Goal: Task Accomplishment & Management: Use online tool/utility

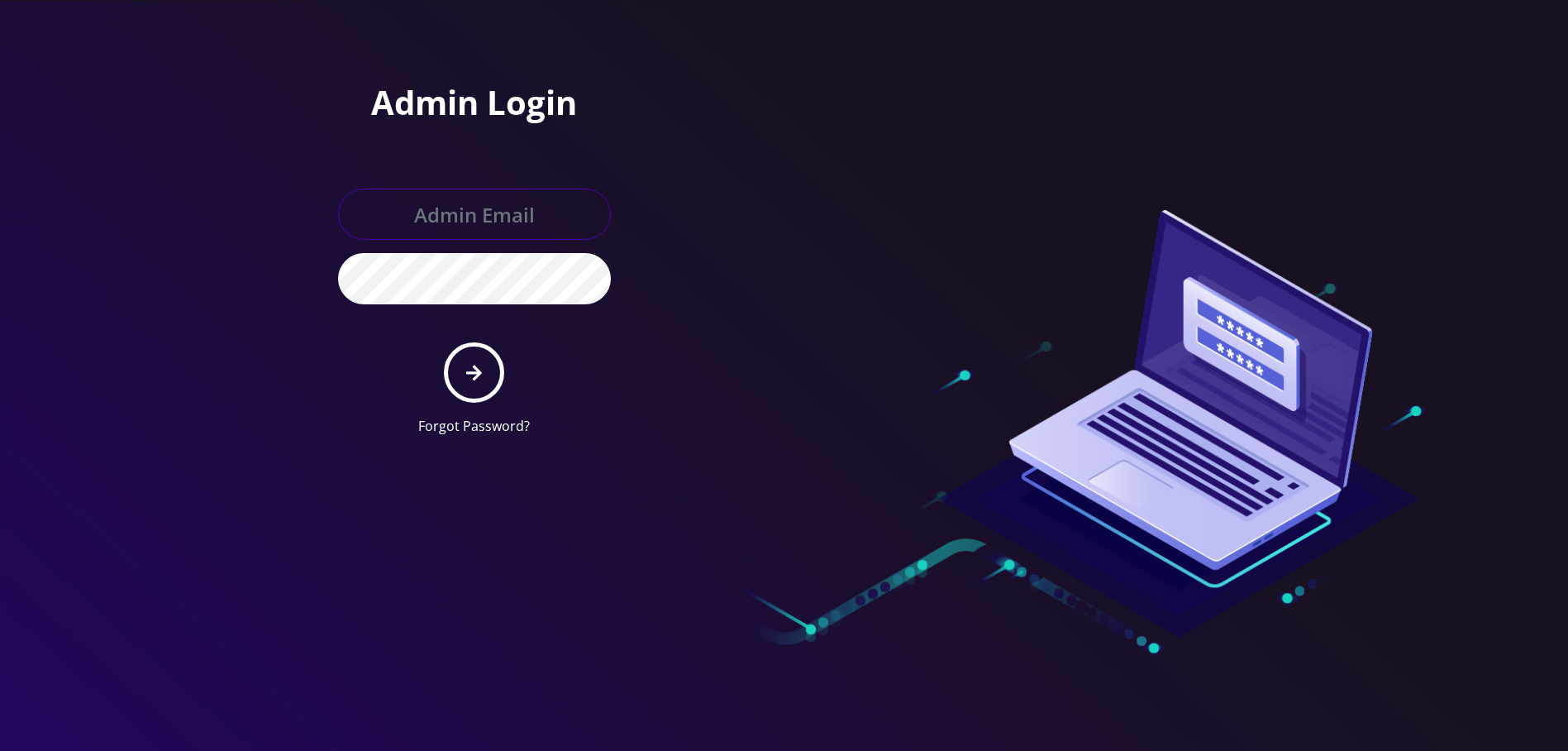
type input "[EMAIL_ADDRESS][DOMAIN_NAME]"
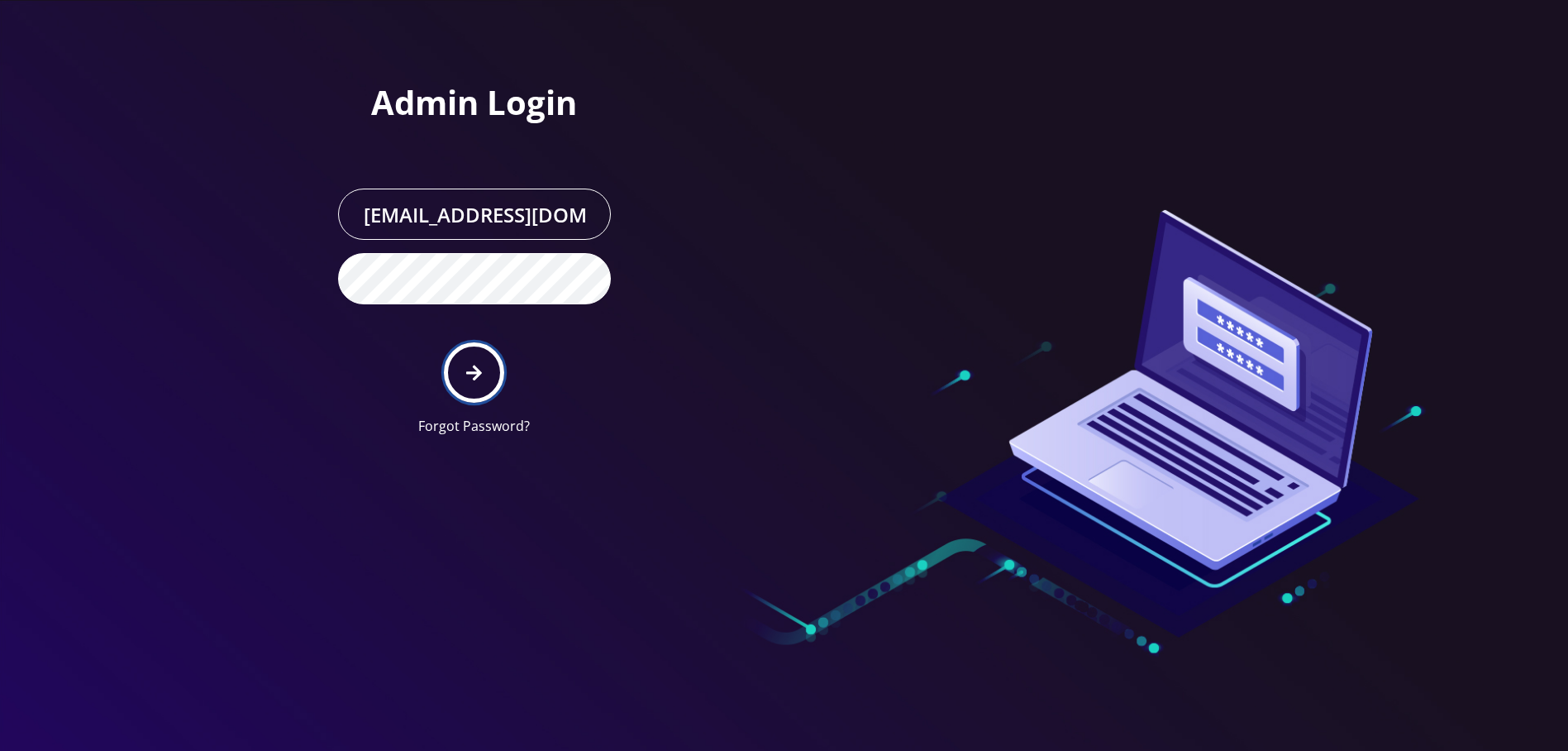
click at [473, 364] on icon "submit" at bounding box center [474, 372] width 16 height 18
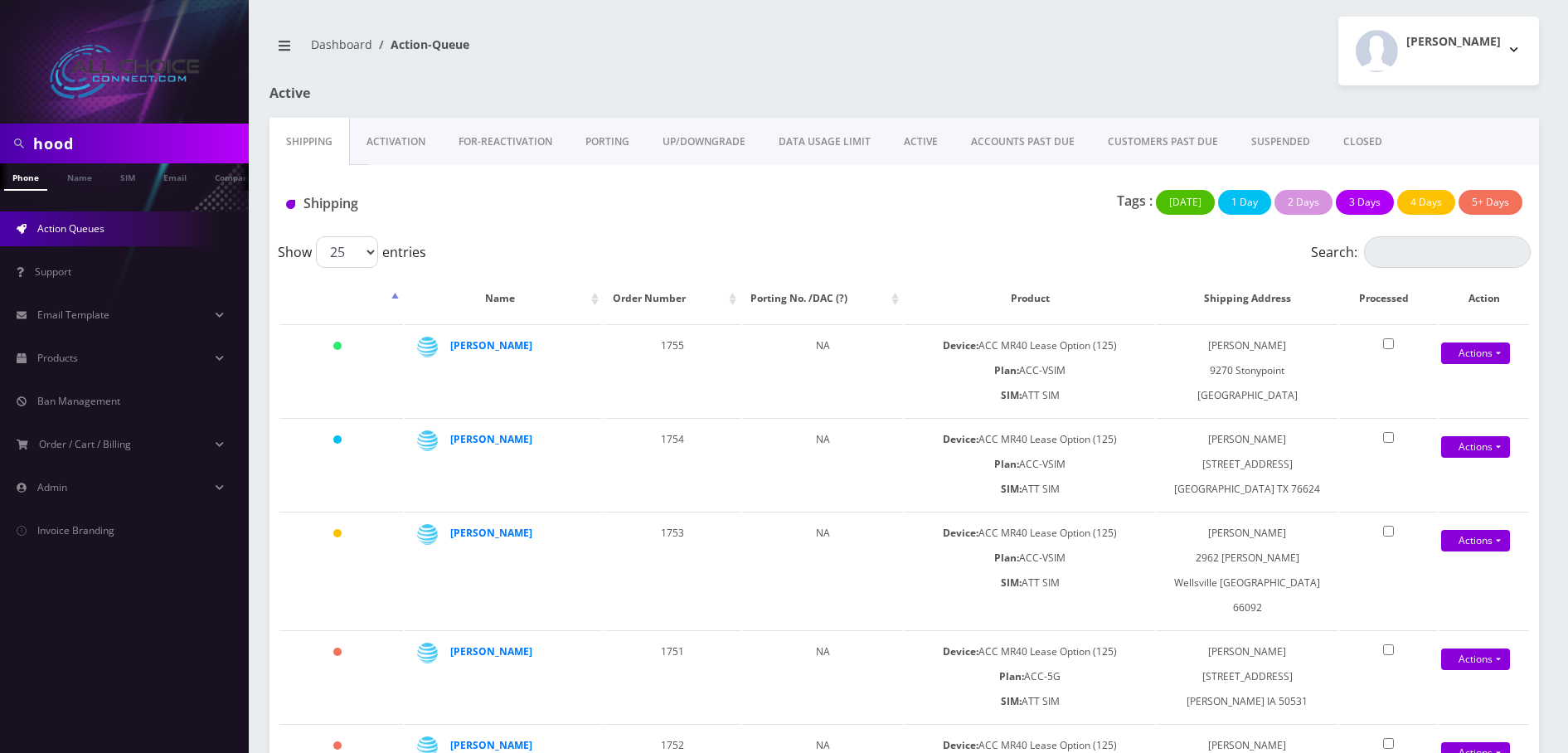
click at [104, 135] on input "hood" at bounding box center [138, 143] width 211 height 32
type input "rud"
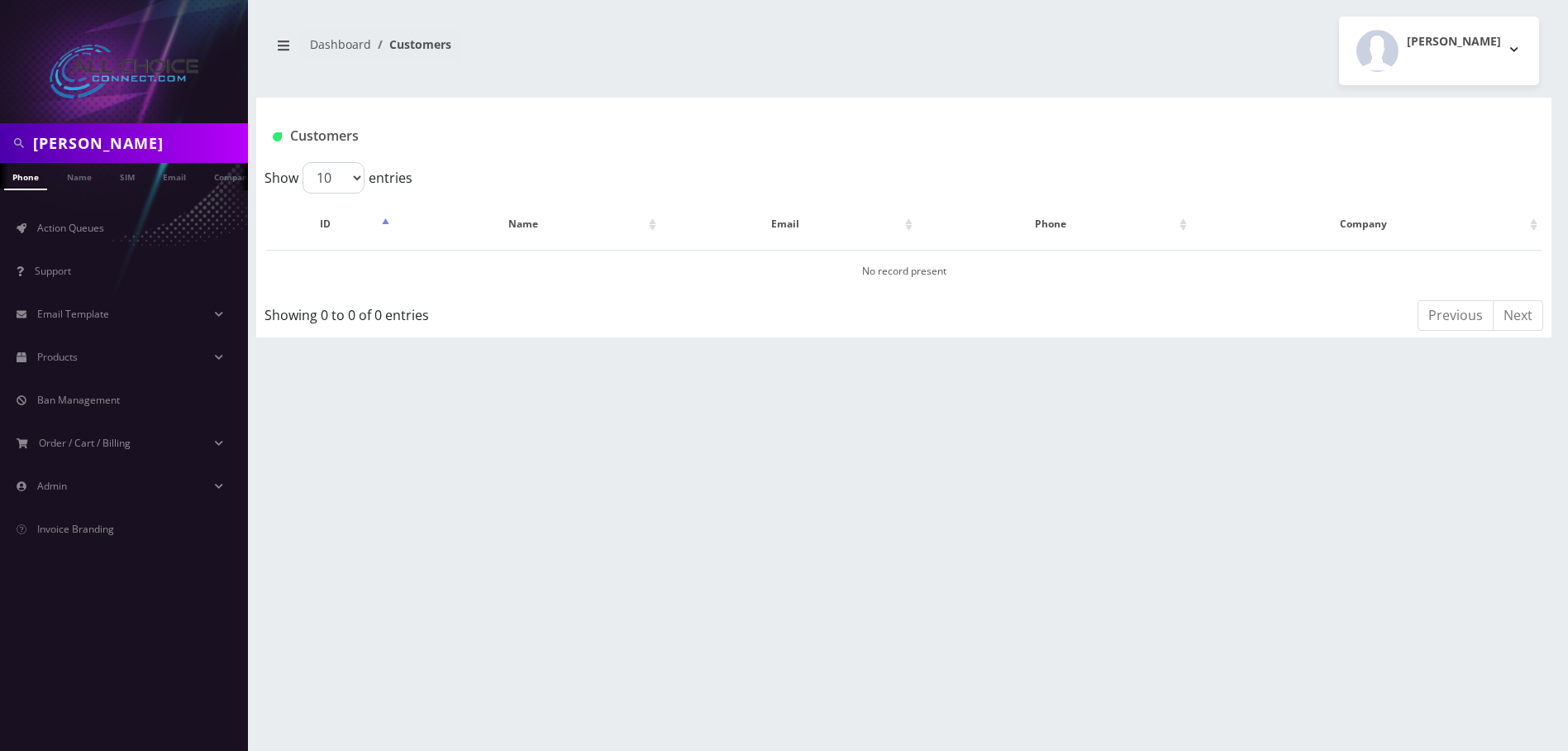
scroll to position [0, 8]
click at [72, 175] on link "Name" at bounding box center [71, 176] width 41 height 27
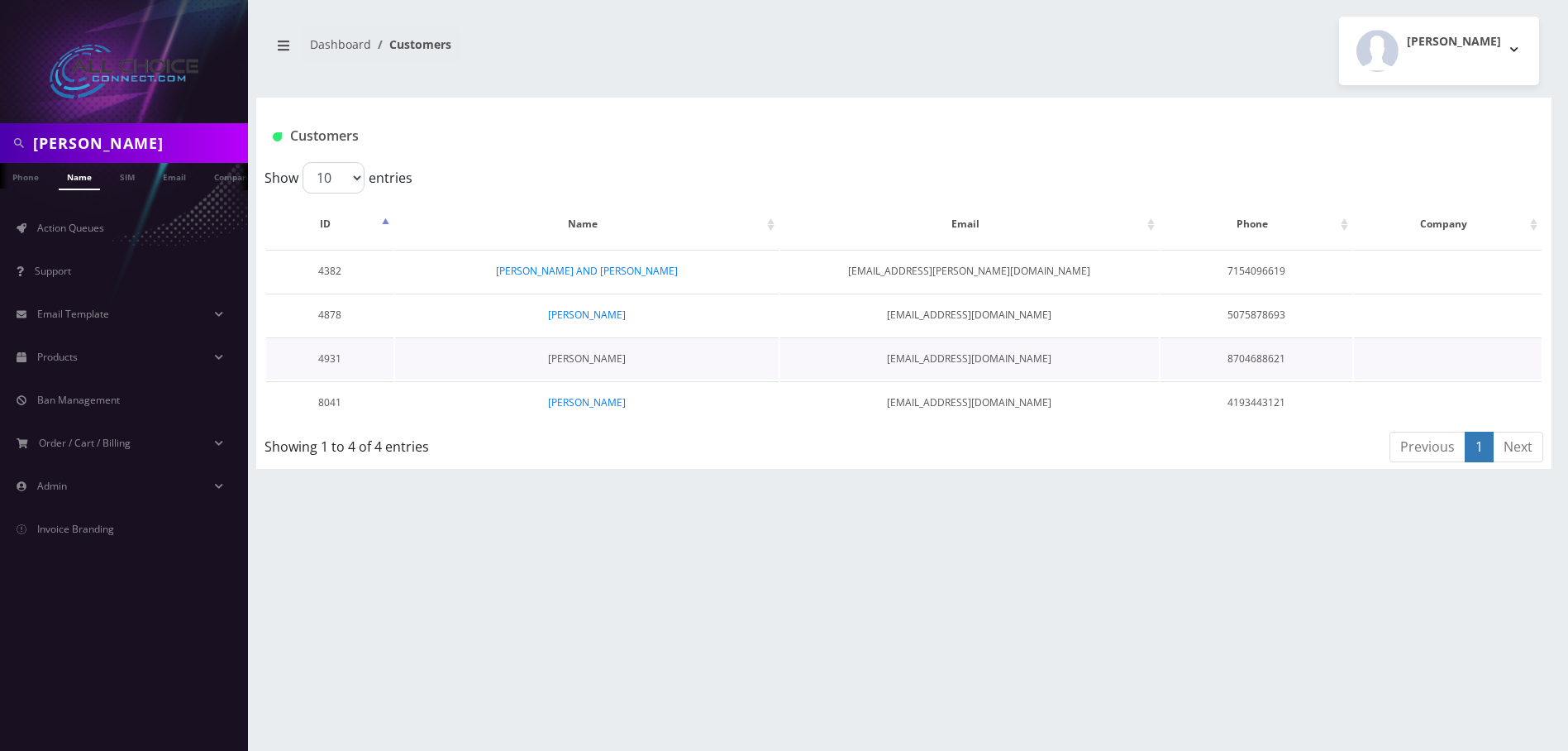
click at [589, 363] on link "Rudi Seyffert" at bounding box center [586, 358] width 78 height 14
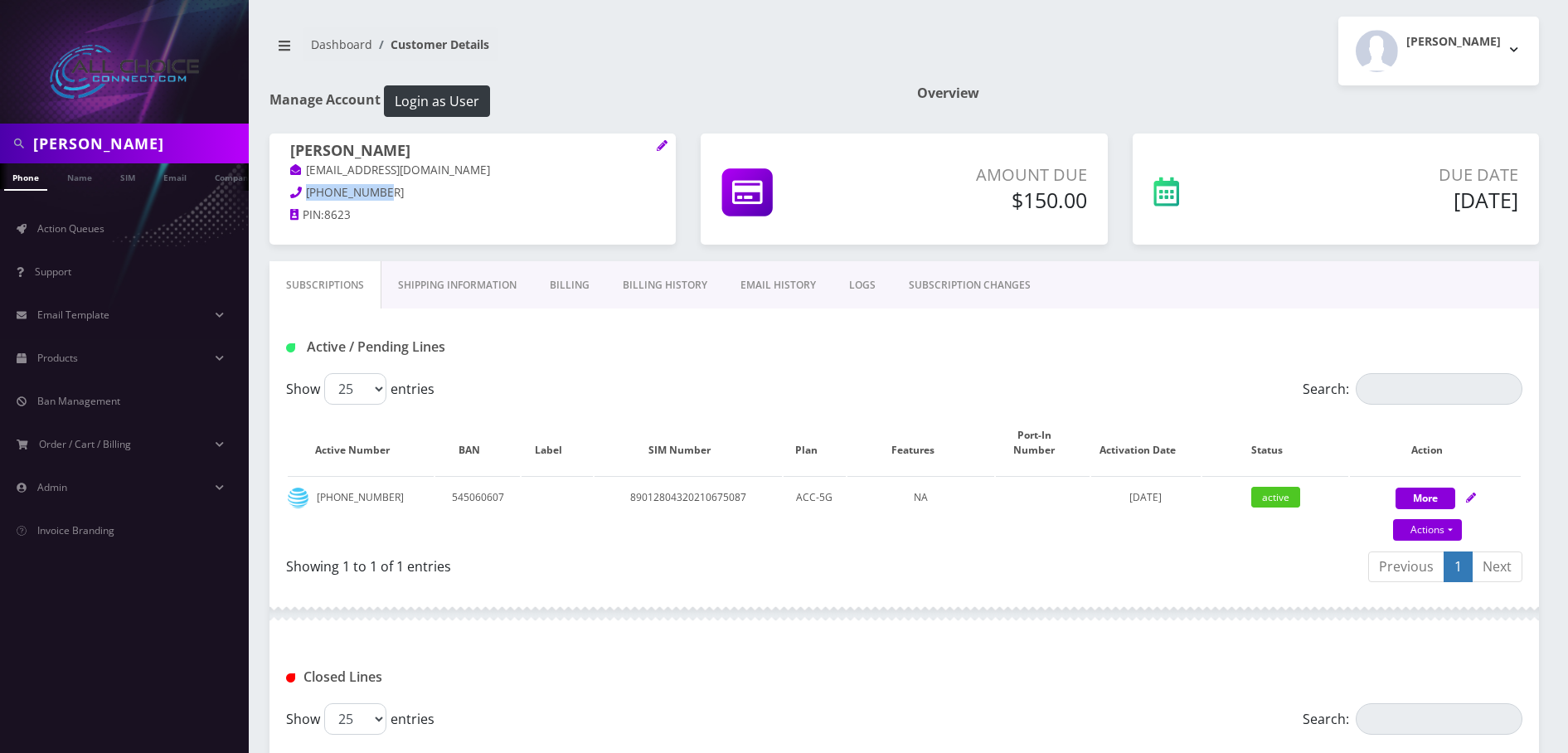
drag, startPoint x: 380, startPoint y: 191, endPoint x: 307, endPoint y: 189, distance: 73.0
click at [307, 189] on p "870-468-8621" at bounding box center [472, 192] width 365 height 18
copy span "870-468-8621"
click at [660, 284] on link "Billing History" at bounding box center [665, 284] width 118 height 48
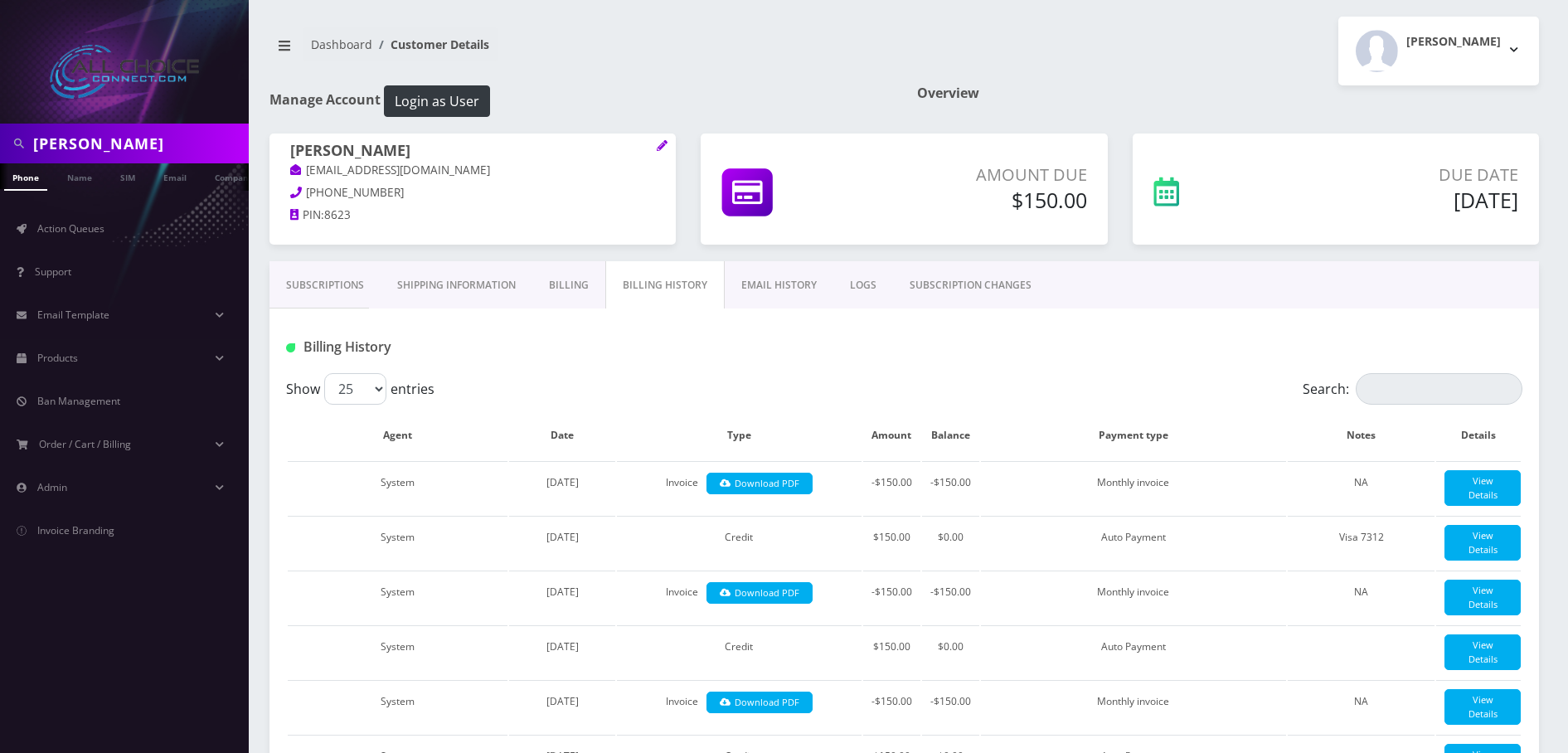
click at [79, 143] on input "rud" at bounding box center [138, 143] width 211 height 32
paste input "[PERSON_NAME]"
type input "[PERSON_NAME]"
drag, startPoint x: 76, startPoint y: 182, endPoint x: 282, endPoint y: 270, distance: 224.0
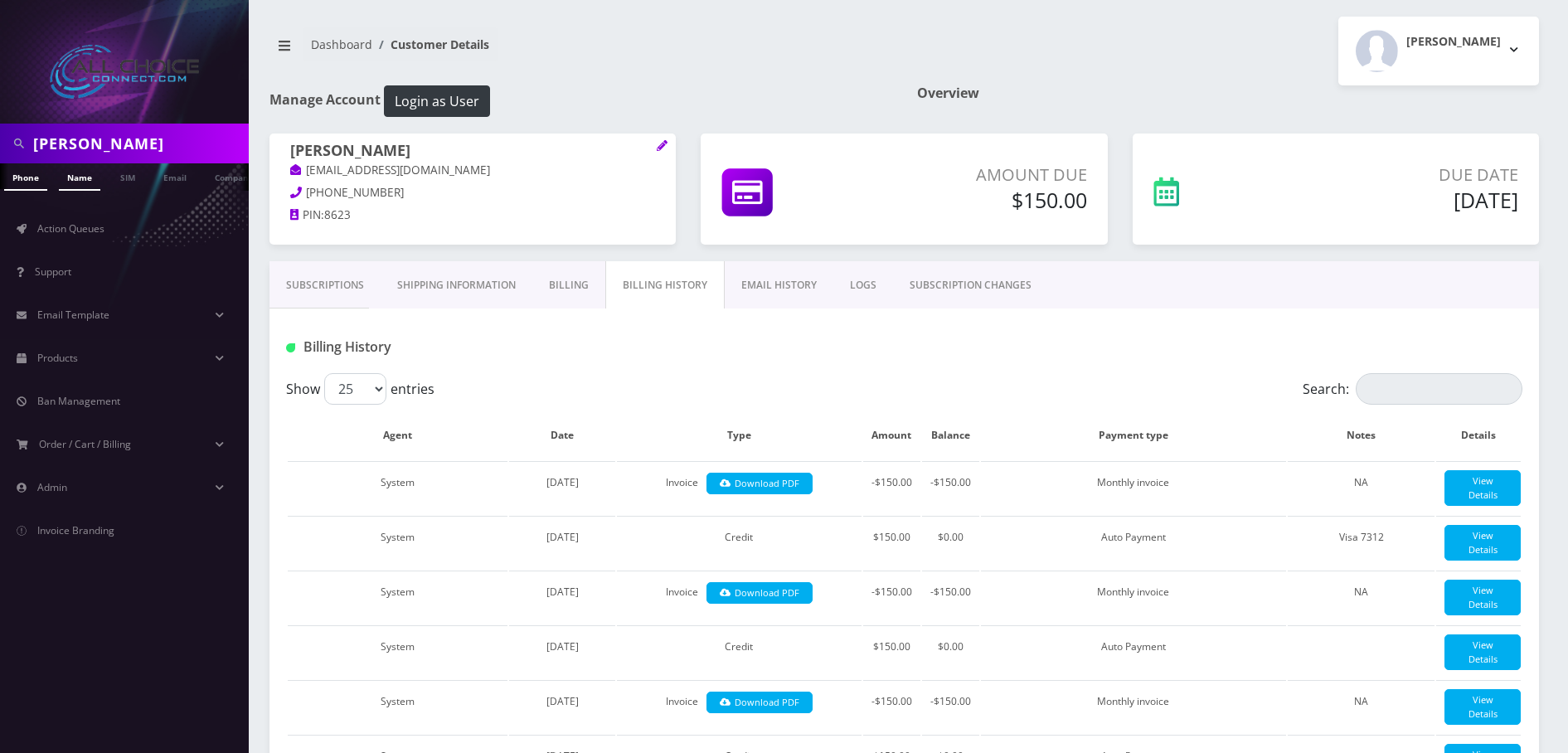
click at [76, 182] on link "Name" at bounding box center [80, 176] width 41 height 27
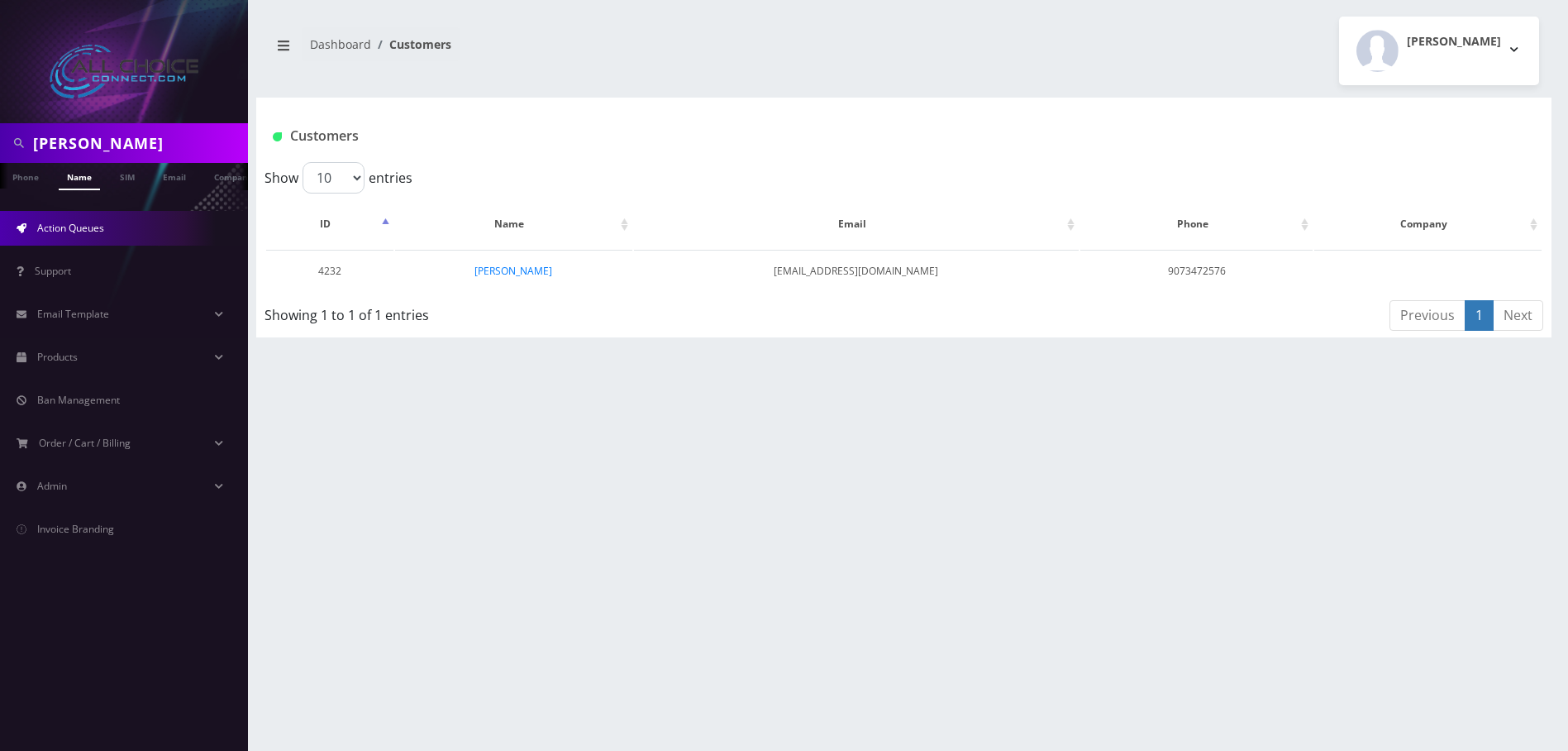
click at [116, 237] on link "Action Queues" at bounding box center [123, 227] width 248 height 35
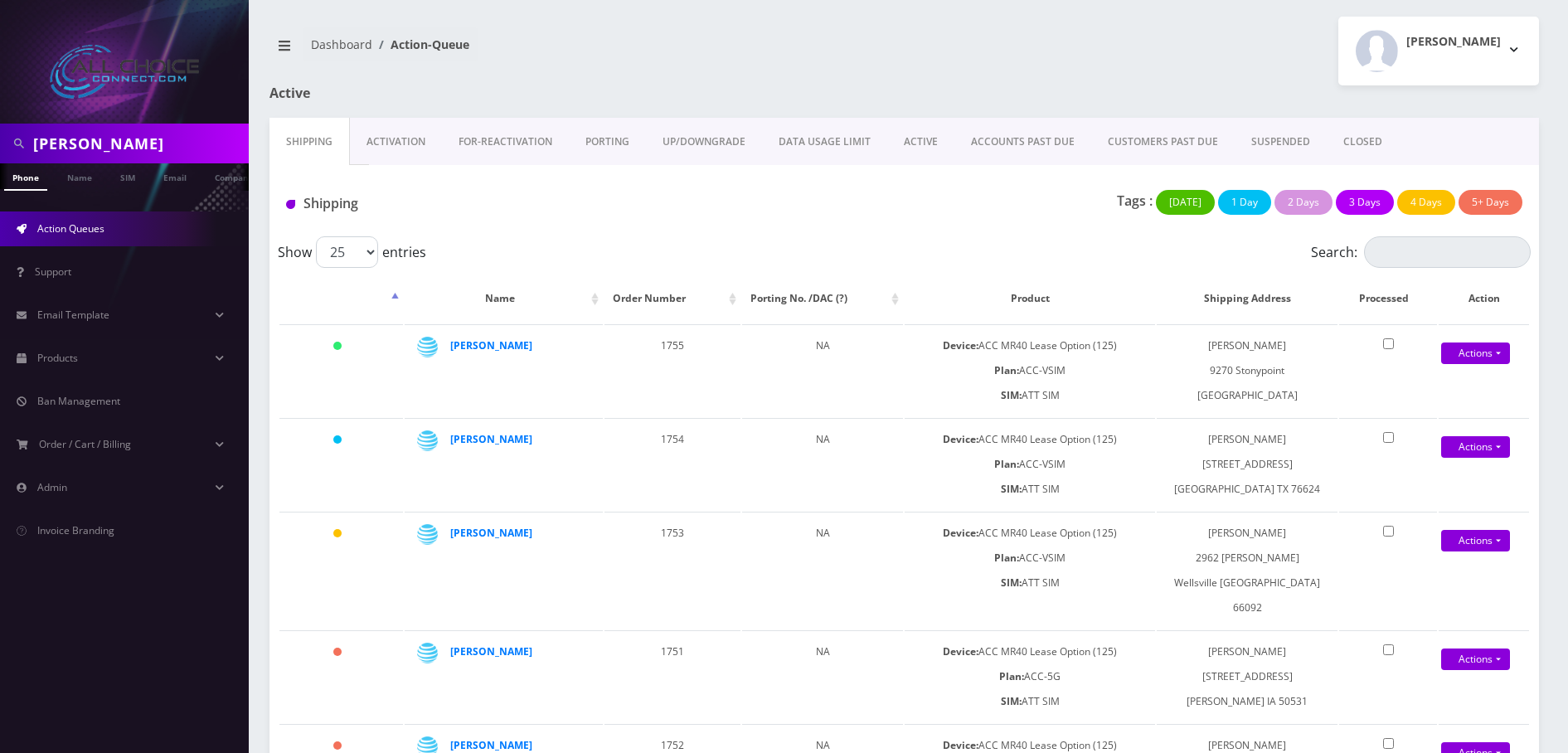
click at [928, 146] on link "ACTIVE" at bounding box center [921, 142] width 68 height 48
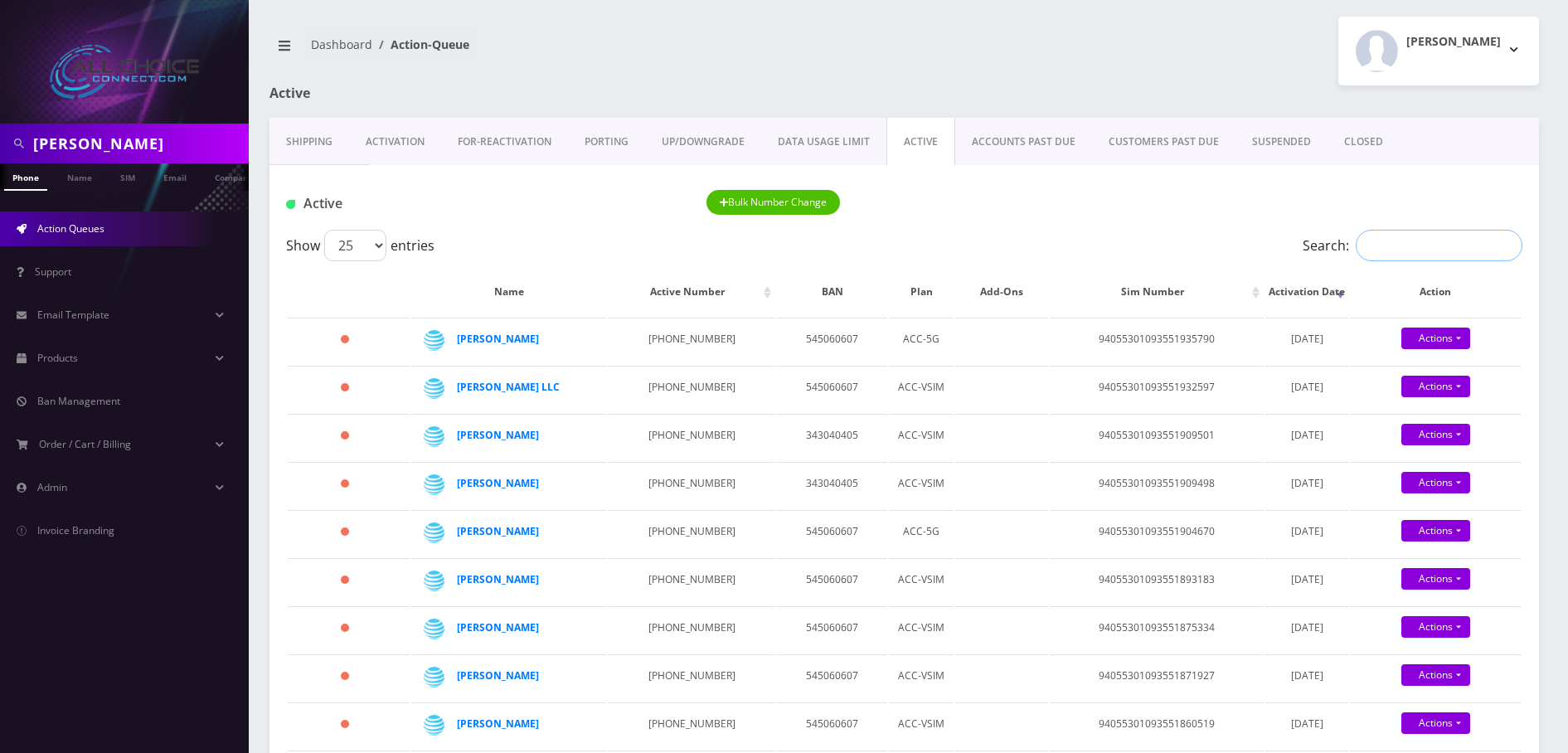
click at [1419, 246] on input "Search:" at bounding box center [1439, 246] width 167 height 32
paste input "[PERSON_NAME]"
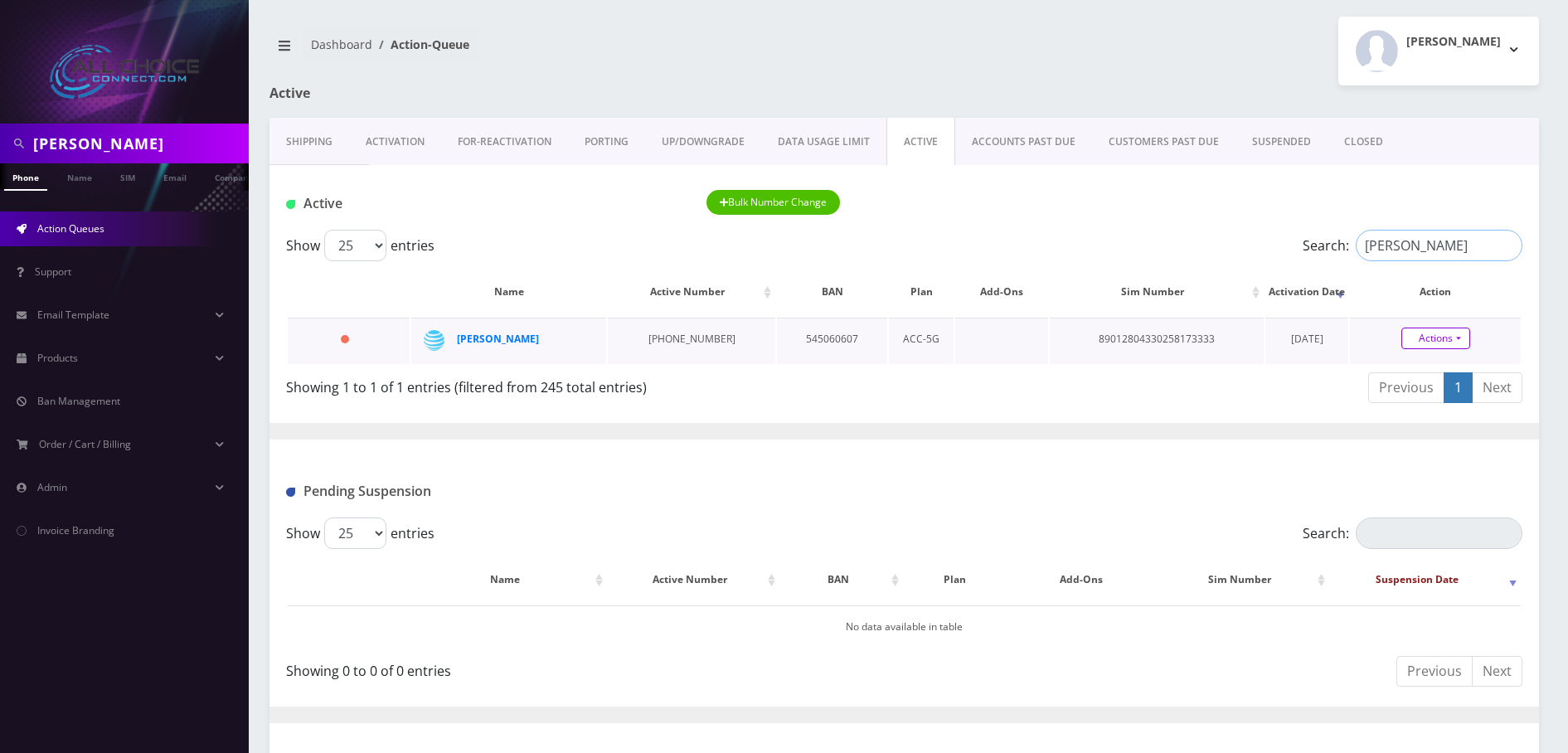
type input "[PERSON_NAME]"
click at [1461, 346] on link "Actions" at bounding box center [1435, 338] width 68 height 22
click at [1403, 366] on link "Close" at bounding box center [1449, 369] width 171 height 25
type input "08/29/2025"
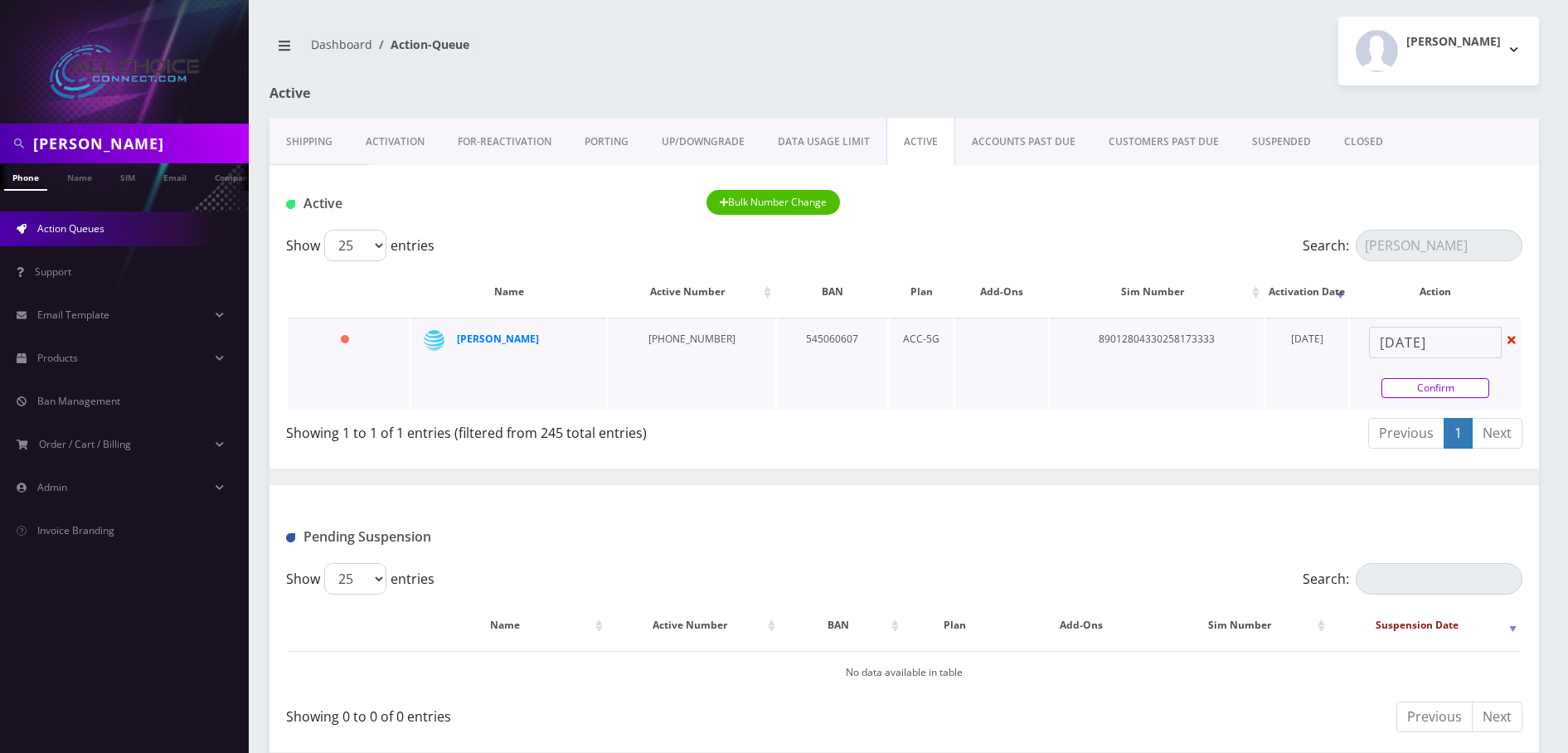
click at [1416, 392] on link "Confirm" at bounding box center [1435, 387] width 108 height 20
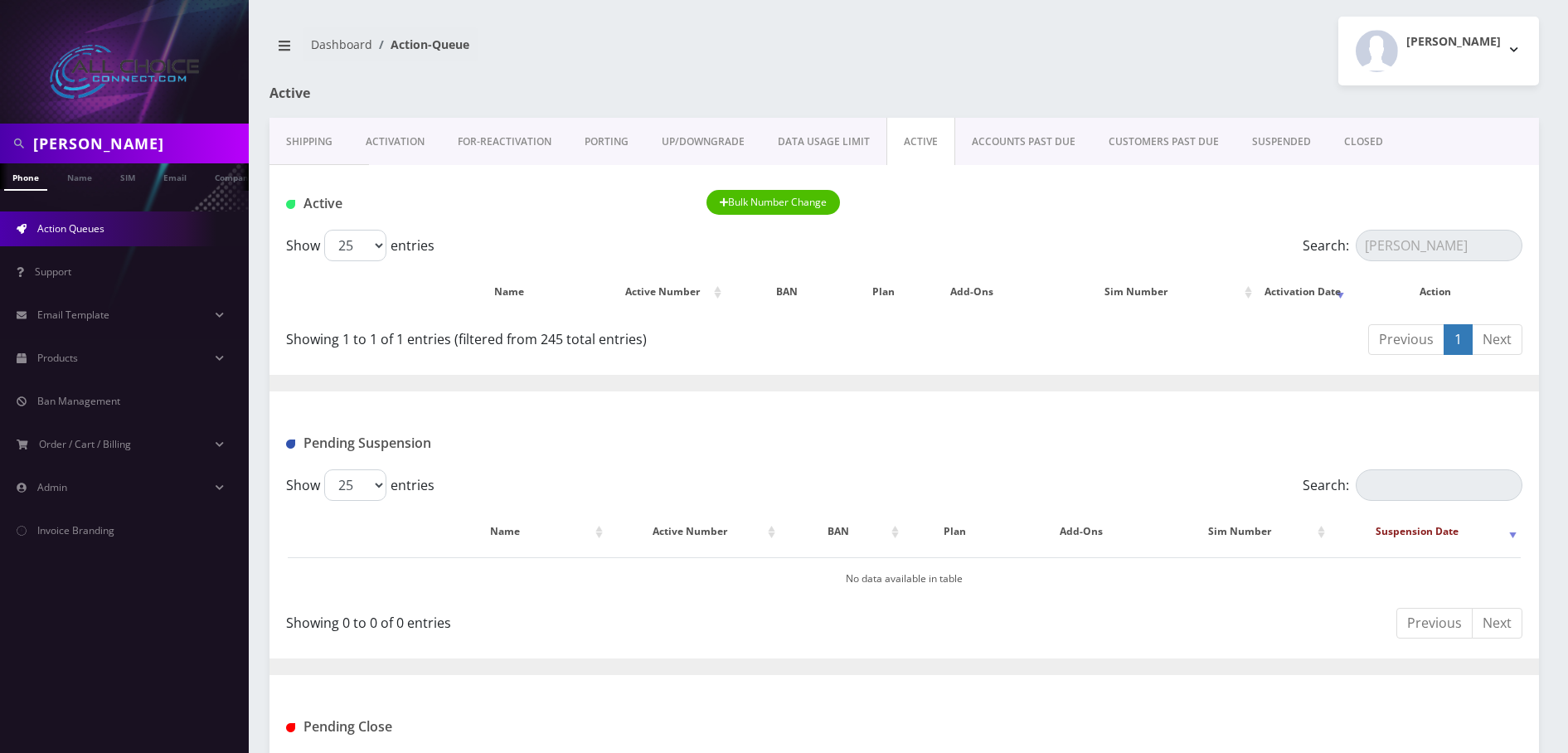
click at [1359, 137] on link "CLOSED" at bounding box center [1363, 142] width 72 height 48
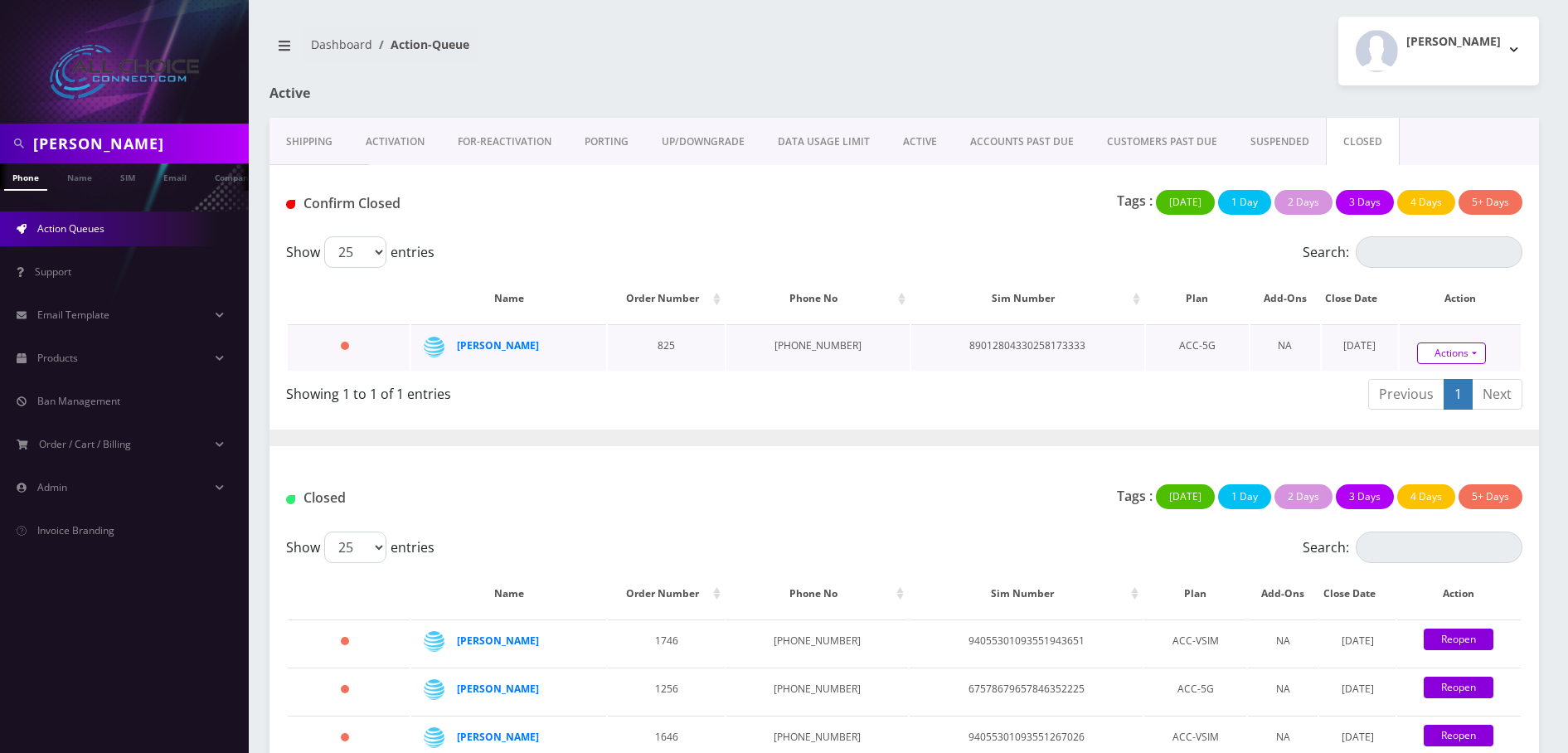
click at [1440, 350] on link "Actions" at bounding box center [1451, 353] width 68 height 22
click at [1428, 311] on link "Confirm" at bounding box center [1479, 307] width 132 height 22
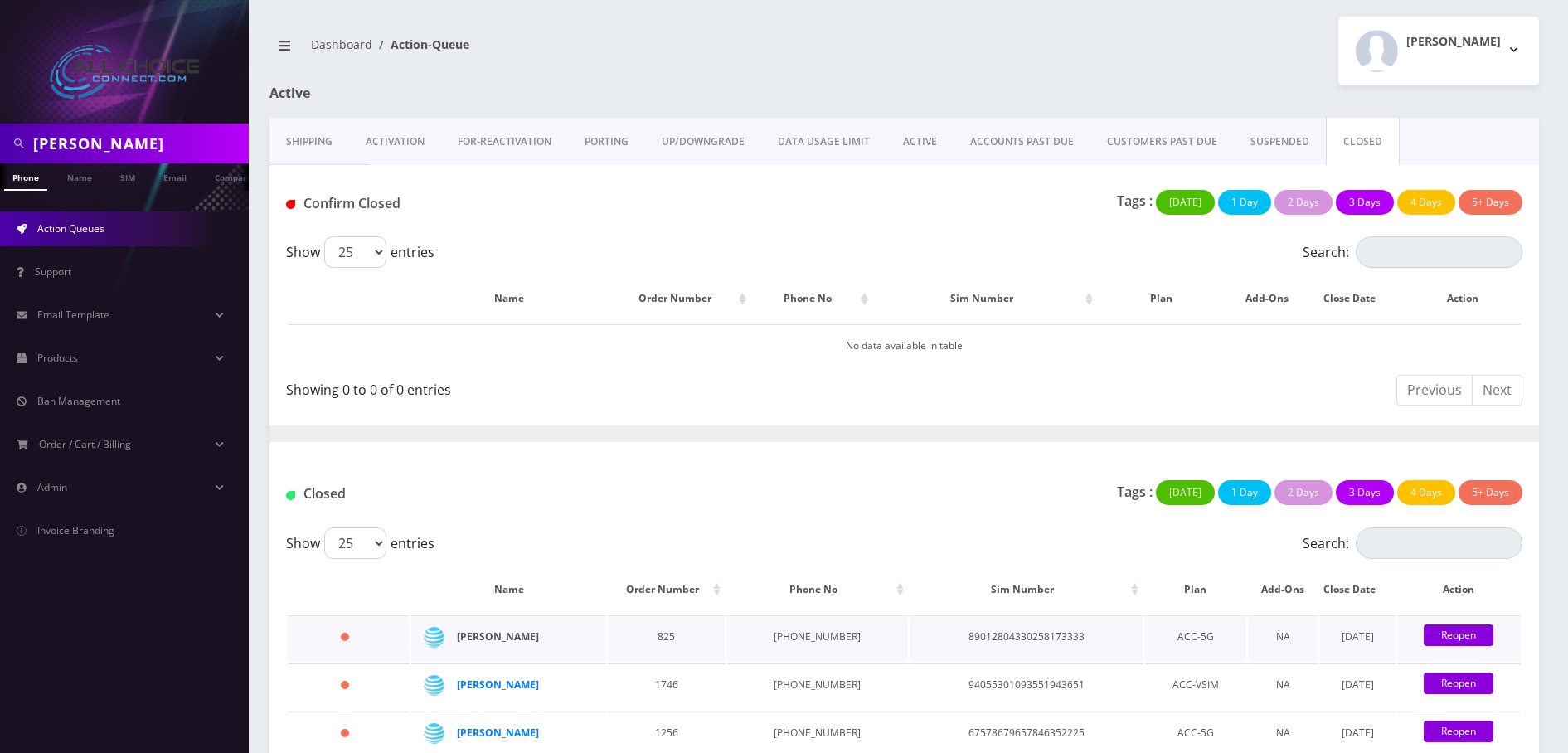
click at [481, 635] on strong "[PERSON_NAME]" at bounding box center [498, 636] width 83 height 14
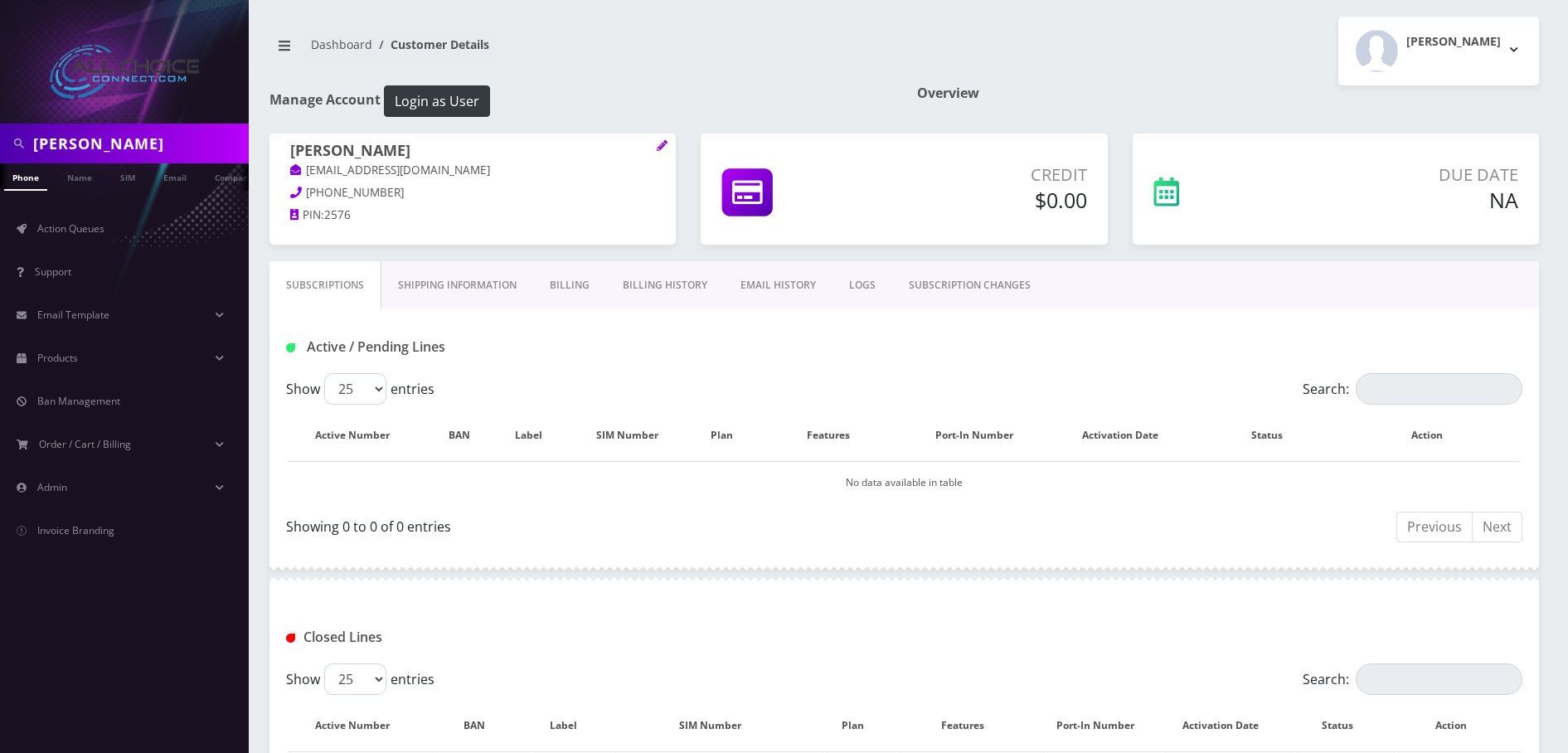
click at [645, 275] on link "Billing History" at bounding box center [665, 284] width 118 height 48
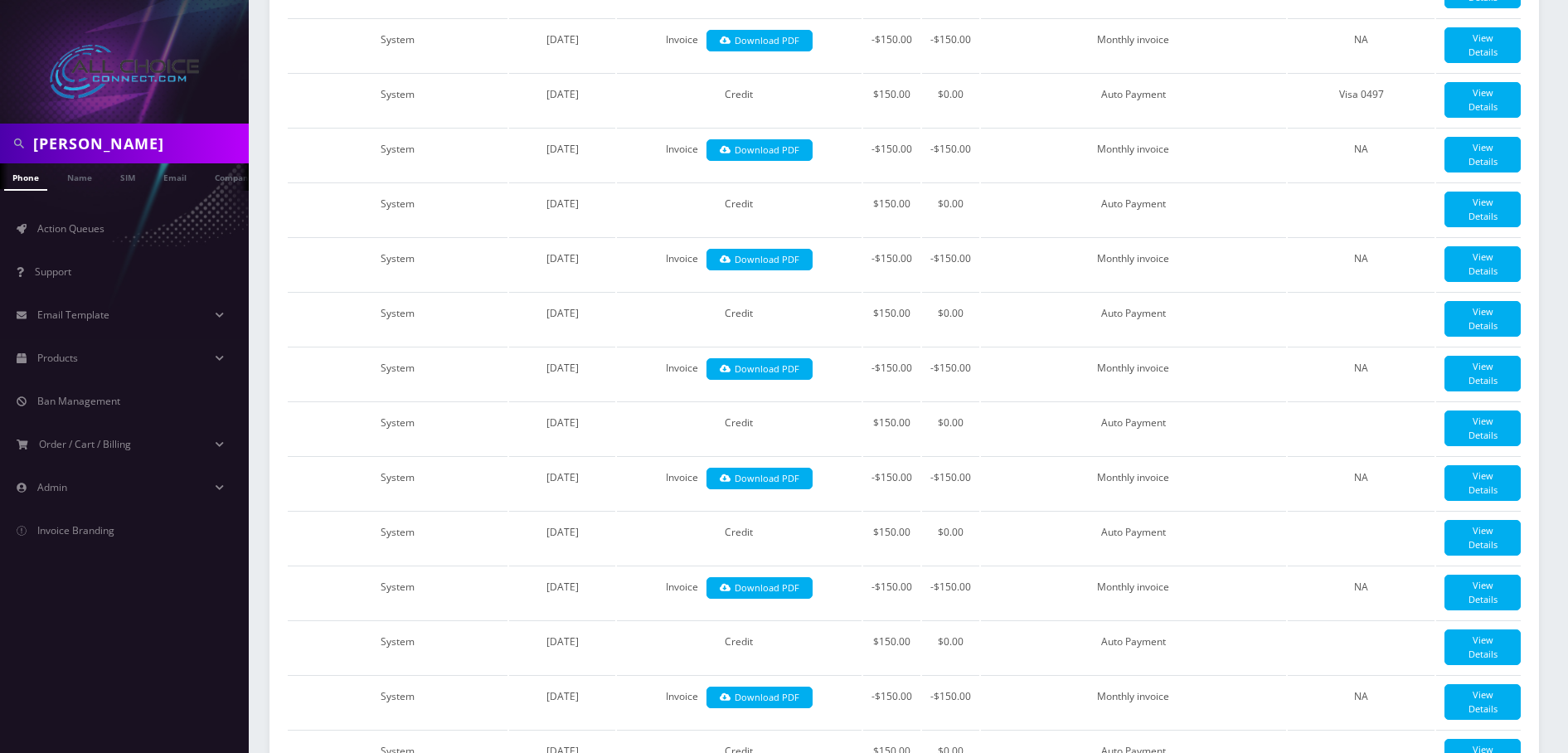
scroll to position [1077, 0]
